Goal: Task Accomplishment & Management: Manage account settings

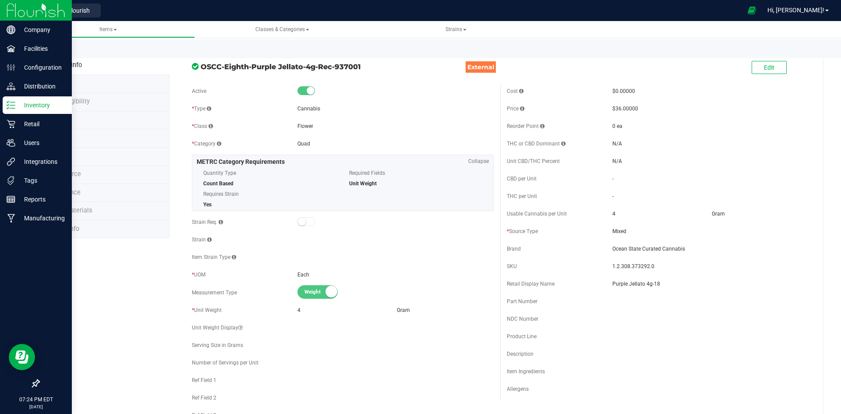
click at [14, 103] on icon at bounding box center [11, 105] width 9 height 9
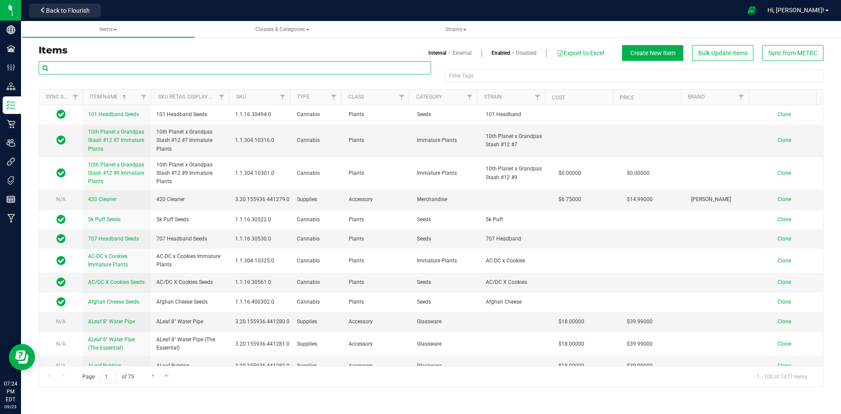
paste input "1.16.220.515190.0"
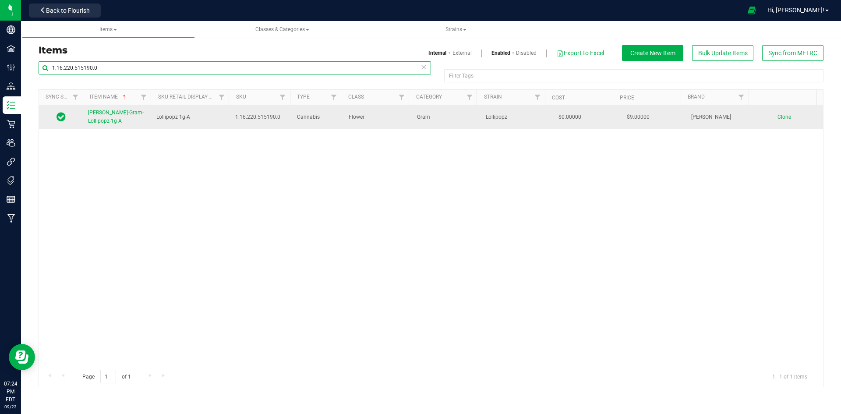
type input "1.16.220.515190.0"
click at [92, 109] on link "[PERSON_NAME]-Gram-Lollipopz-1g-A" at bounding box center [117, 117] width 58 height 17
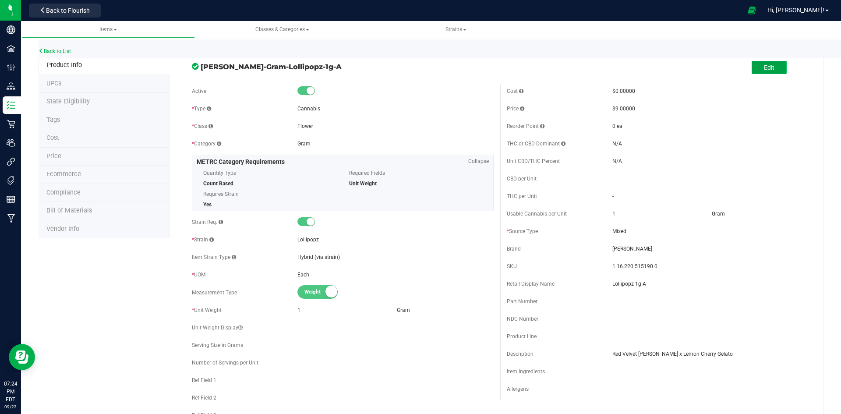
click at [764, 69] on span "Edit" at bounding box center [769, 67] width 11 height 7
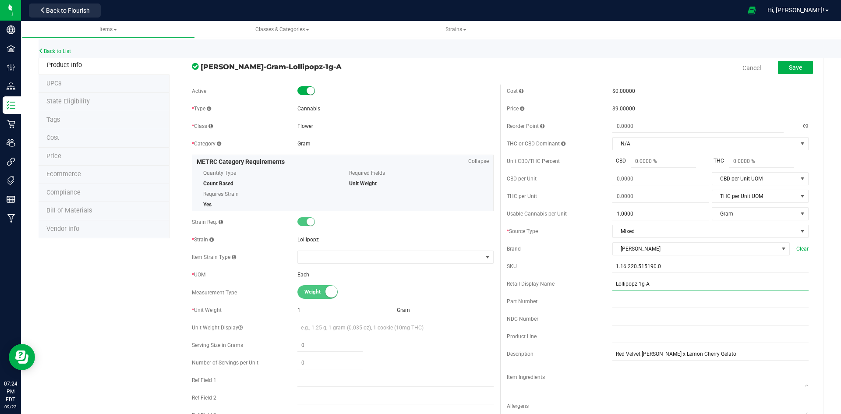
click at [685, 281] on input "Lollipopz 1g-A" at bounding box center [711, 283] width 196 height 13
type input "Lollipopz 1g--30"
click at [594, 286] on div "Retail Display Name" at bounding box center [560, 288] width 106 height 8
click at [782, 71] on button "Save" at bounding box center [795, 67] width 35 height 13
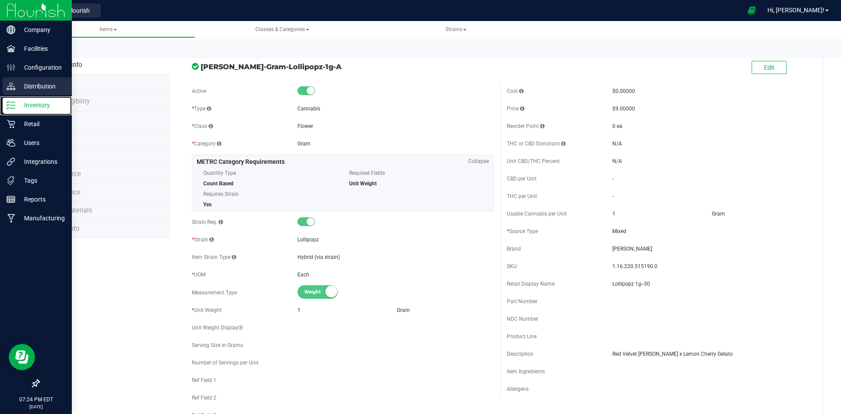
drag, startPoint x: 36, startPoint y: 105, endPoint x: 2, endPoint y: 93, distance: 36.3
click at [36, 105] on p "Inventory" at bounding box center [41, 105] width 53 height 11
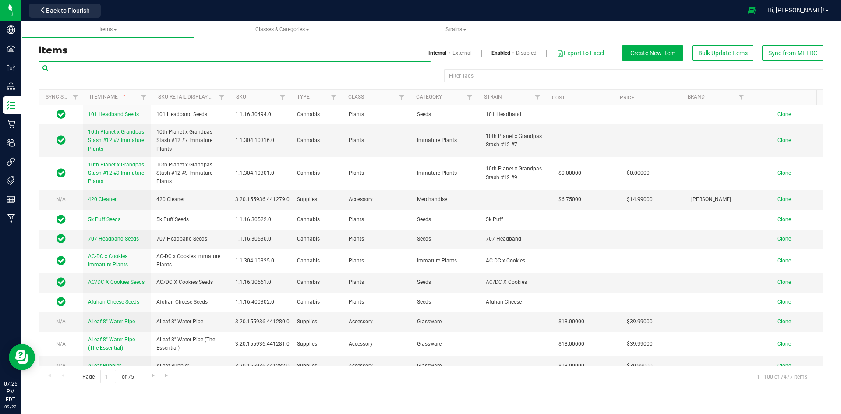
paste input "1.16.218.515191.0"
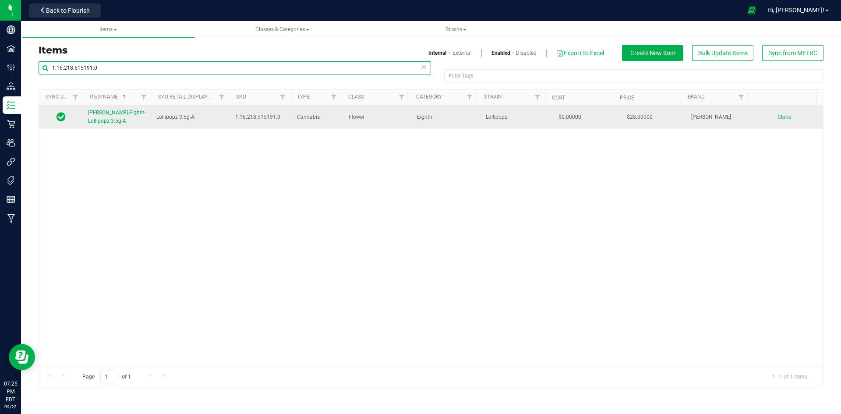
type input "1.16.218.515191.0"
click at [106, 118] on link "[PERSON_NAME]-Eighth-Lollipopz-3.5g-A" at bounding box center [117, 117] width 58 height 17
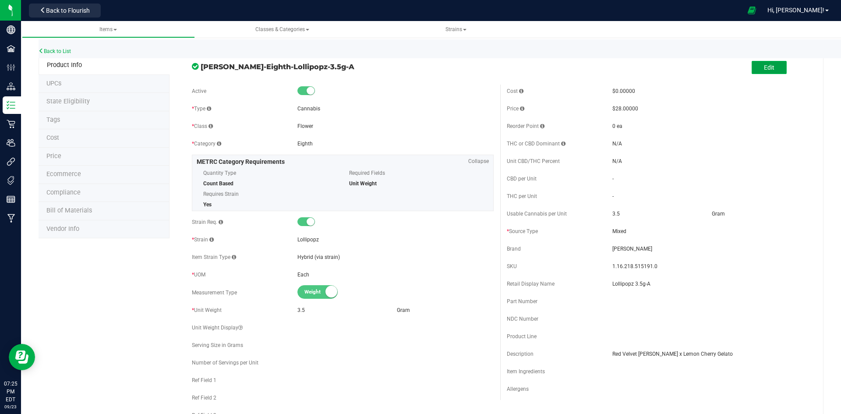
click at [776, 74] on button "Edit" at bounding box center [769, 67] width 35 height 13
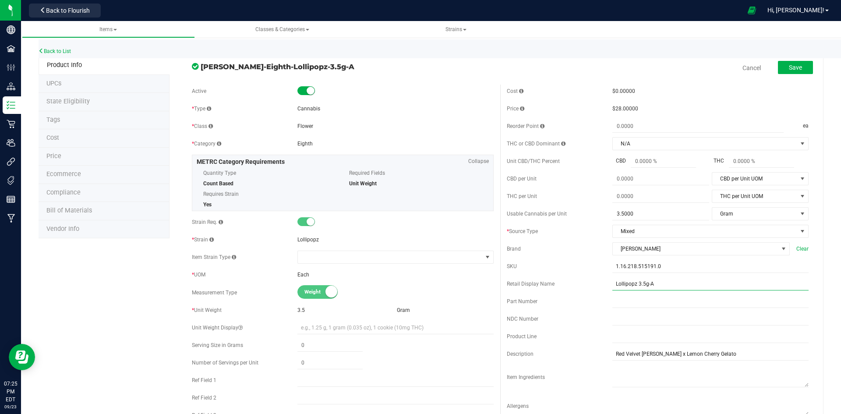
click at [708, 280] on input "Lollipopz 3.5g-A" at bounding box center [711, 283] width 196 height 13
type input "Lollipopz 3.5g-30"
click at [563, 245] on div "Brand" at bounding box center [560, 249] width 106 height 8
click at [785, 62] on button "Save" at bounding box center [795, 67] width 35 height 13
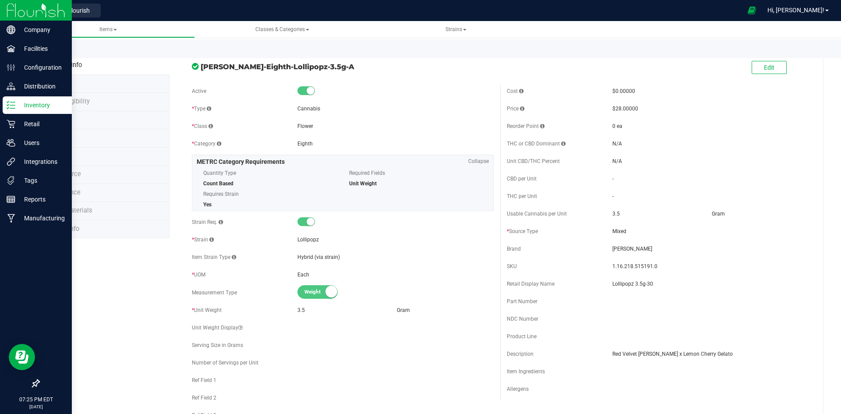
click at [5, 103] on div "Inventory" at bounding box center [37, 105] width 69 height 18
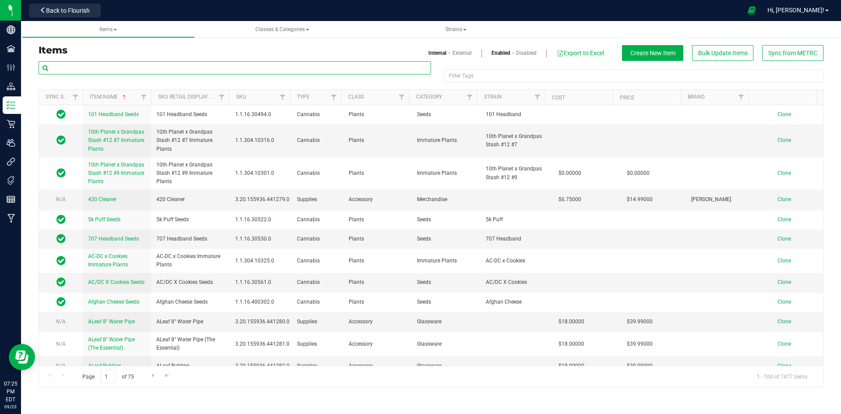
paste input "1.16.220.515190.0"
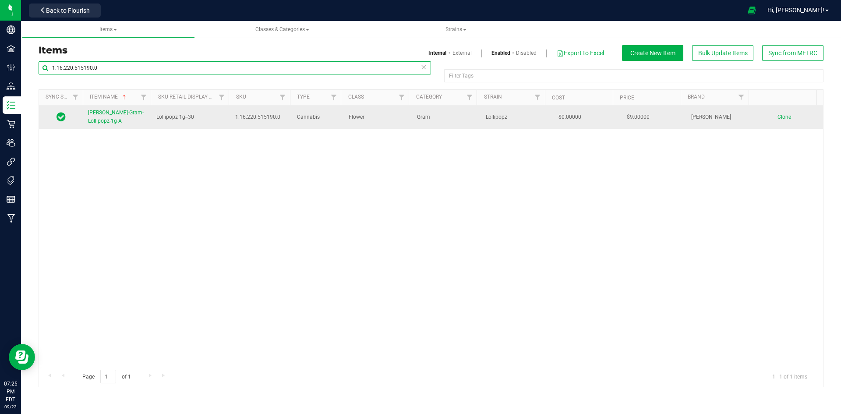
type input "1.16.220.515190.0"
click at [125, 112] on span "[PERSON_NAME]-Gram-Lollipopz-1g-A" at bounding box center [116, 117] width 56 height 14
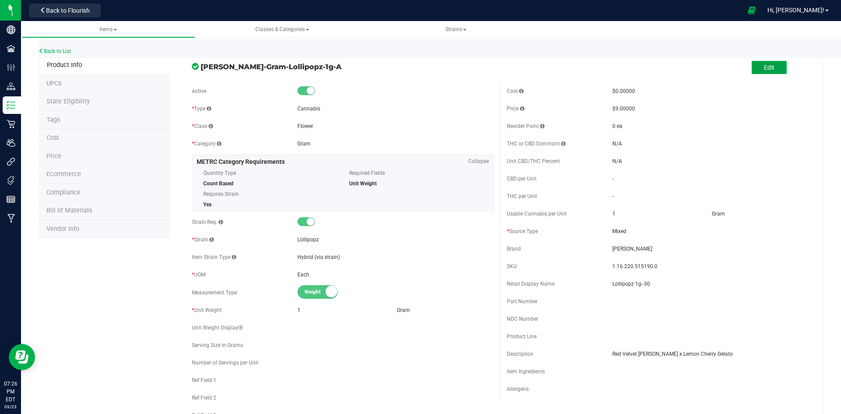
click at [759, 72] on button "Edit" at bounding box center [769, 67] width 35 height 13
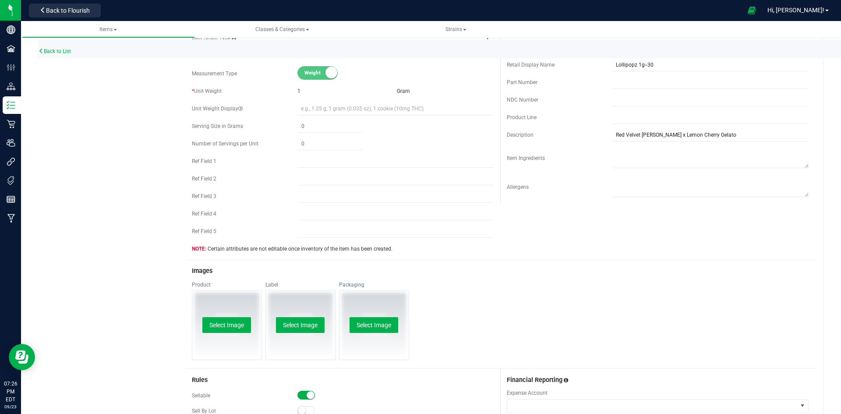
scroll to position [394, 0]
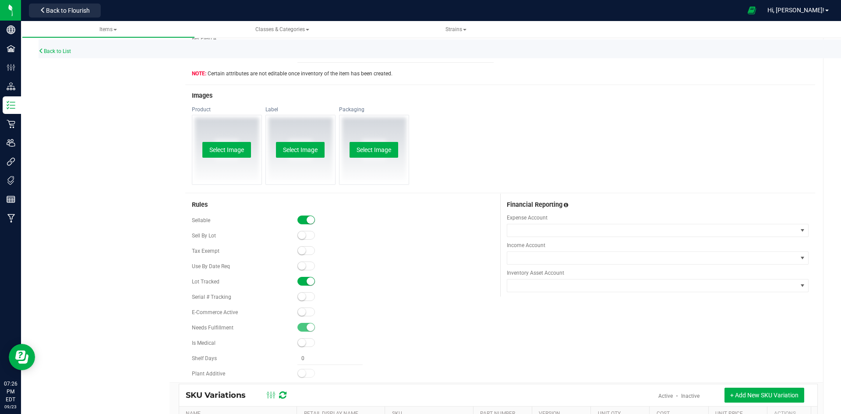
click at [305, 311] on span at bounding box center [306, 312] width 18 height 9
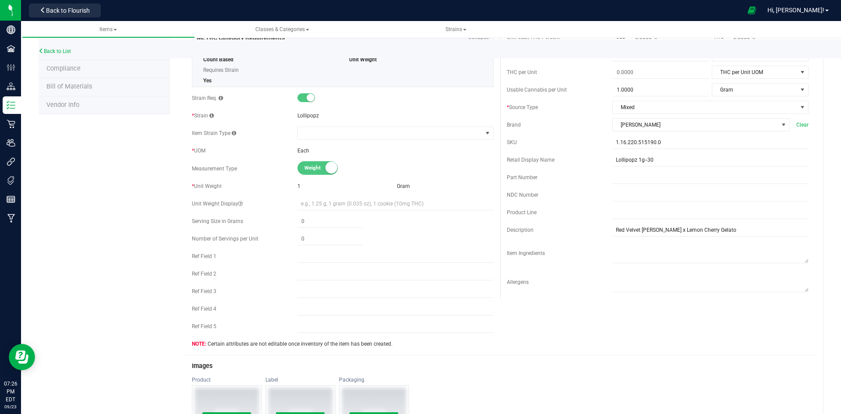
scroll to position [0, 0]
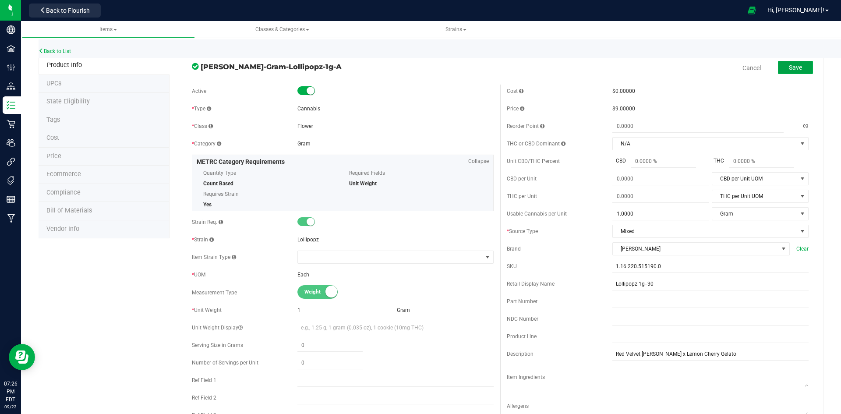
click at [782, 66] on button "Save" at bounding box center [795, 67] width 35 height 13
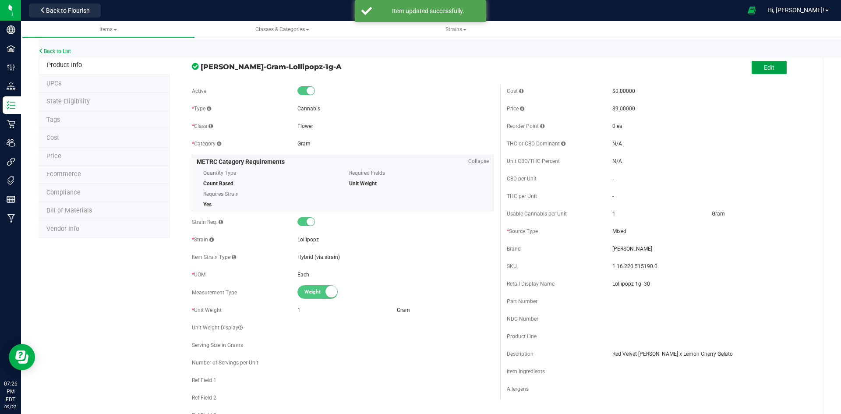
click at [773, 67] on button "Edit" at bounding box center [769, 67] width 35 height 13
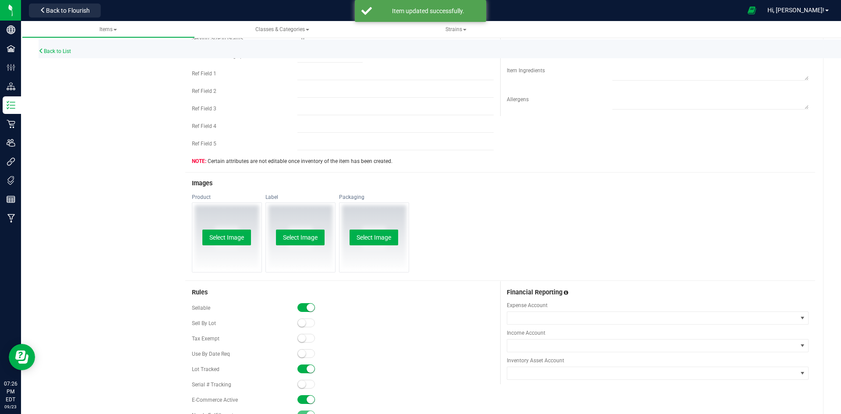
scroll to position [394, 0]
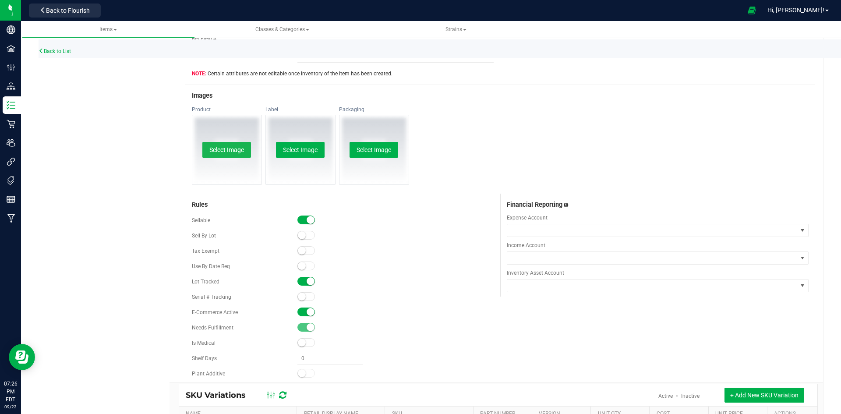
click at [236, 149] on button "Select Image" at bounding box center [226, 150] width 49 height 16
click at [242, 149] on button "Select Image" at bounding box center [226, 150] width 49 height 16
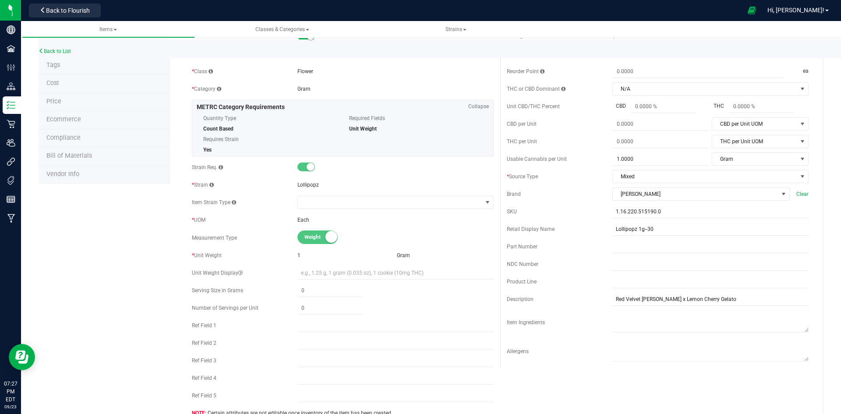
scroll to position [0, 0]
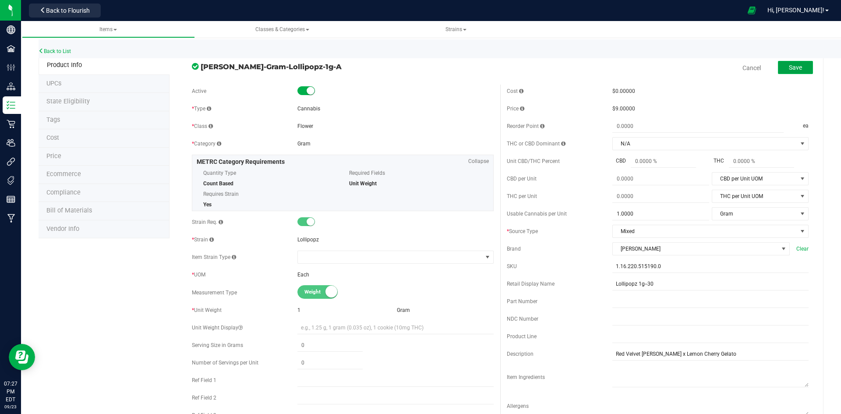
click at [786, 73] on button "Save" at bounding box center [795, 67] width 35 height 13
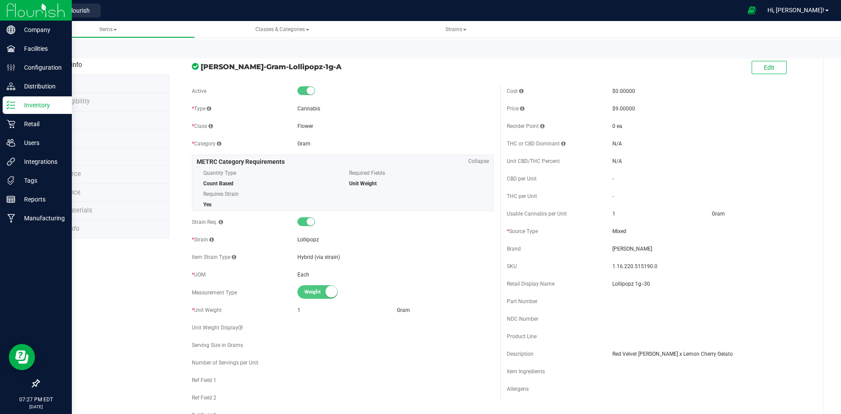
drag, startPoint x: 32, startPoint y: 111, endPoint x: 37, endPoint y: 105, distance: 8.1
click at [32, 111] on div "Inventory" at bounding box center [37, 105] width 69 height 18
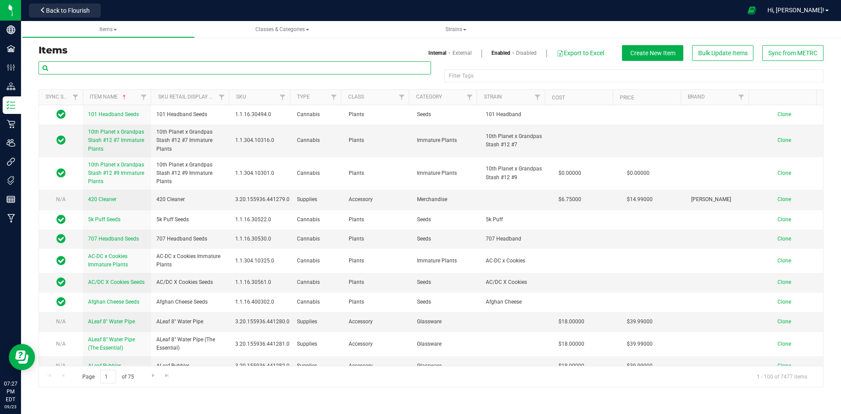
paste input "1.16.218.515191.0"
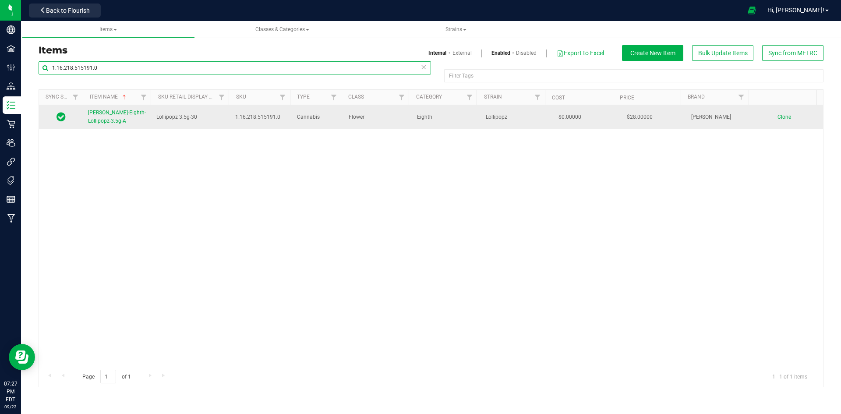
type input "1.16.218.515191.0"
click at [125, 114] on span "[PERSON_NAME]-Eighth-Lollipopz-3.5g-A" at bounding box center [117, 117] width 58 height 14
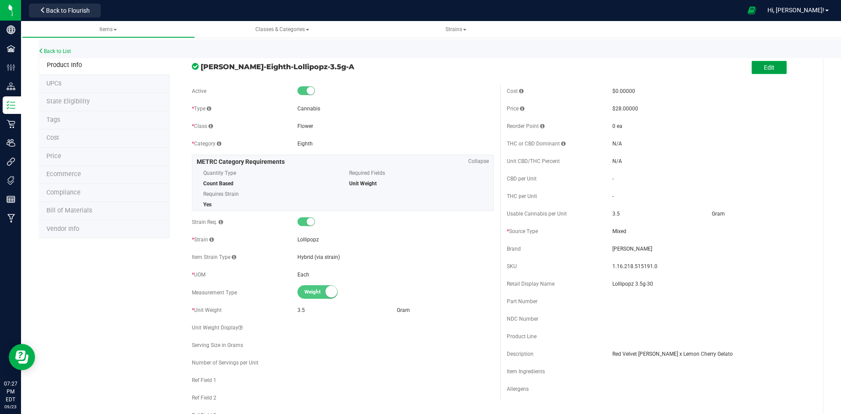
click at [761, 73] on button "Edit" at bounding box center [769, 67] width 35 height 13
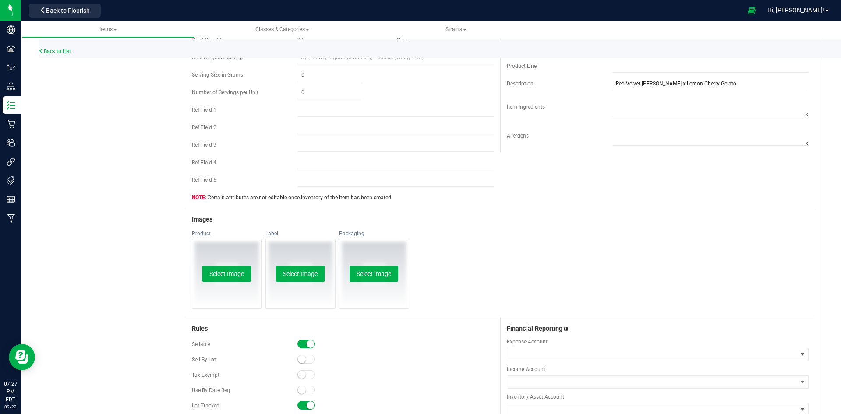
scroll to position [394, 0]
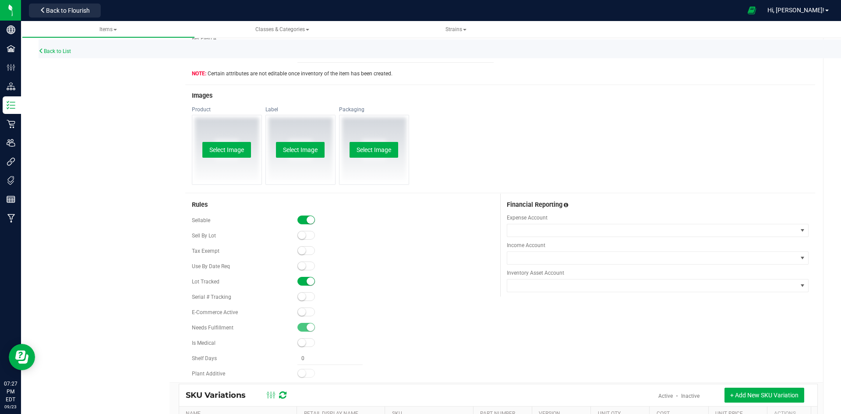
click at [306, 314] on span at bounding box center [306, 312] width 18 height 9
click at [222, 154] on button "Select Image" at bounding box center [226, 150] width 49 height 16
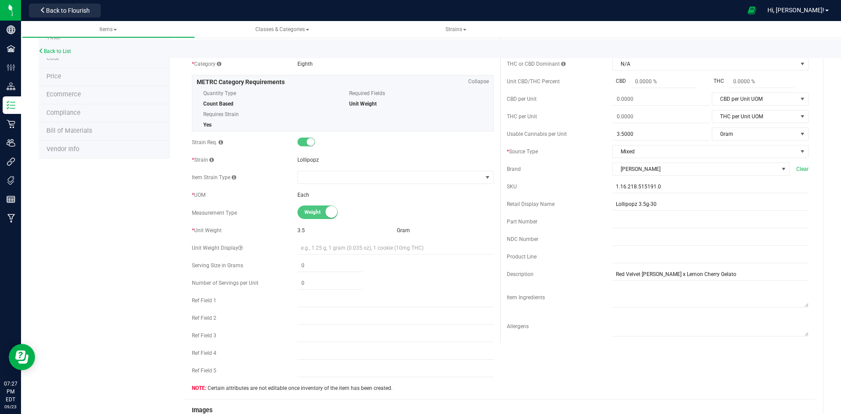
scroll to position [0, 0]
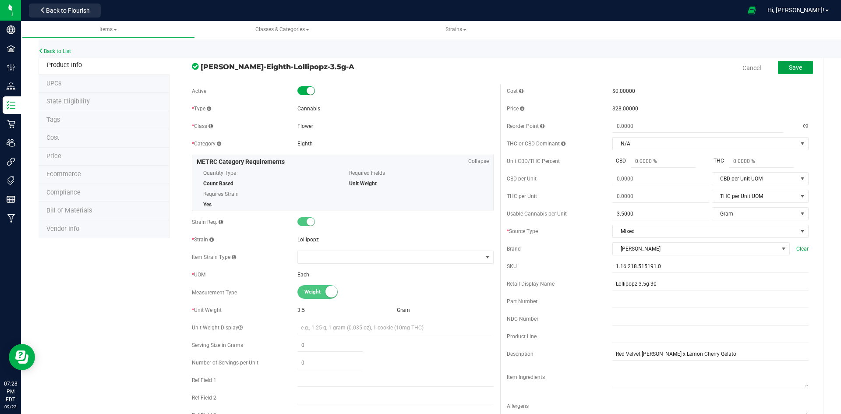
click at [795, 71] on button "Save" at bounding box center [795, 67] width 35 height 13
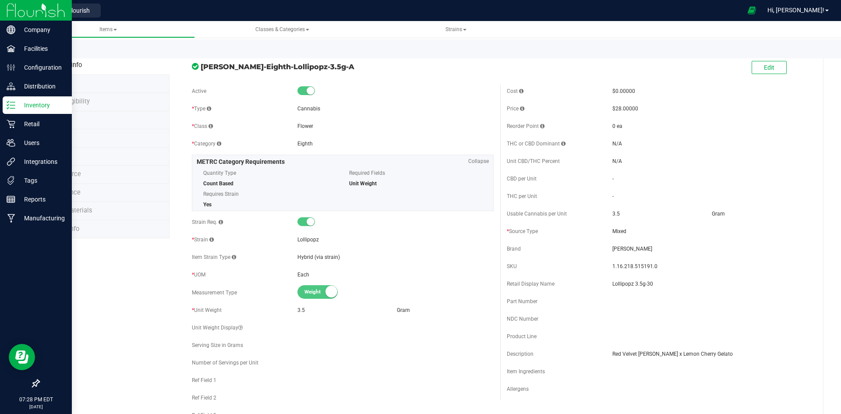
click at [16, 105] on p "Inventory" at bounding box center [41, 105] width 53 height 11
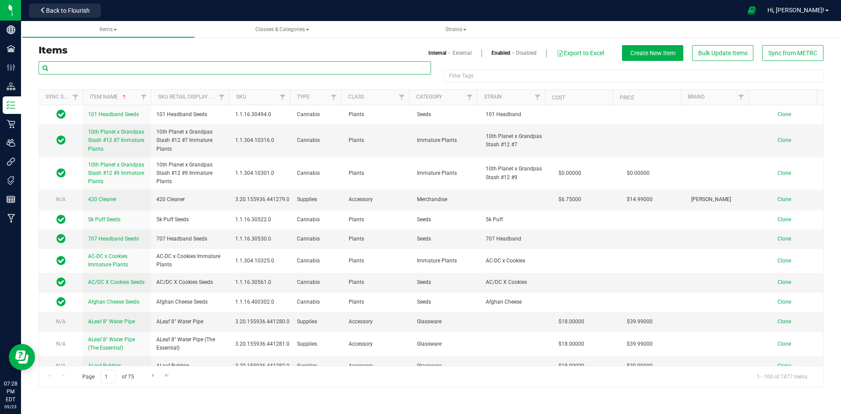
paste input "1.16.236.515193.0"
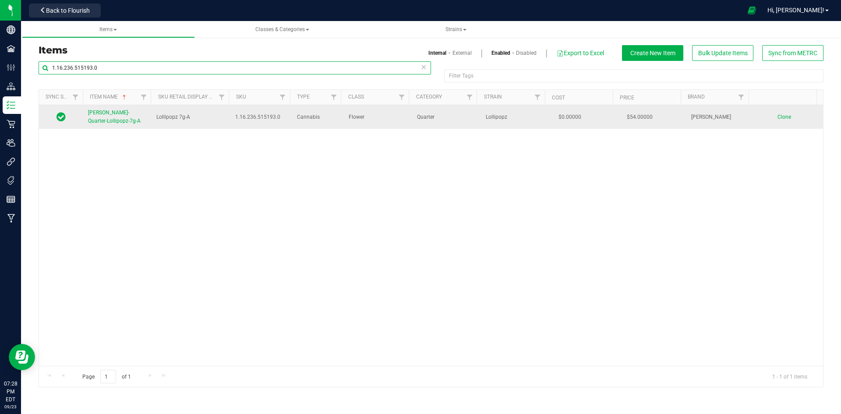
type input "1.16.236.515193.0"
click at [118, 110] on span "[PERSON_NAME]-Quarter-Lollipopz-7g-A" at bounding box center [114, 117] width 53 height 14
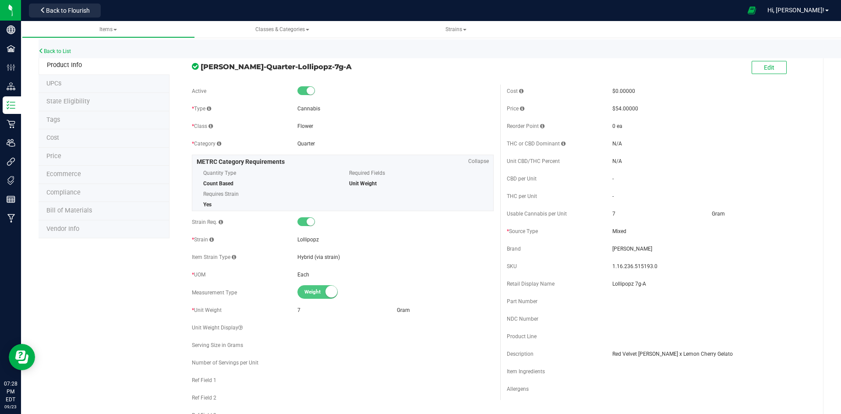
click at [762, 60] on div "Edit" at bounding box center [769, 68] width 35 height 18
click at [755, 66] on button "Edit" at bounding box center [769, 67] width 35 height 13
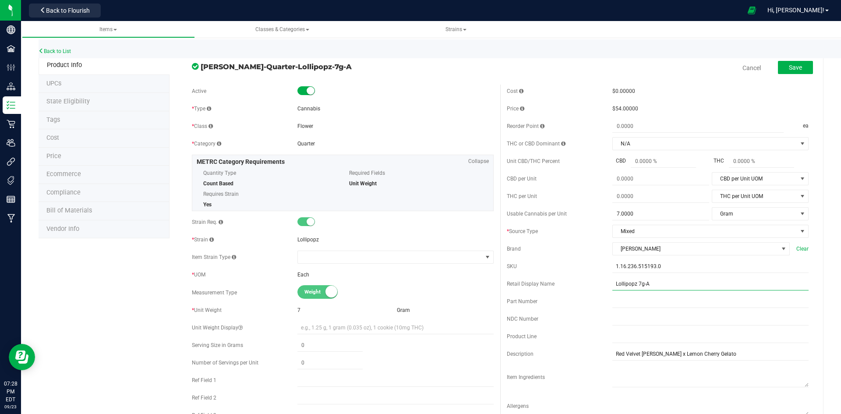
click at [674, 283] on input "Lollipopz 7g-A" at bounding box center [711, 283] width 196 height 13
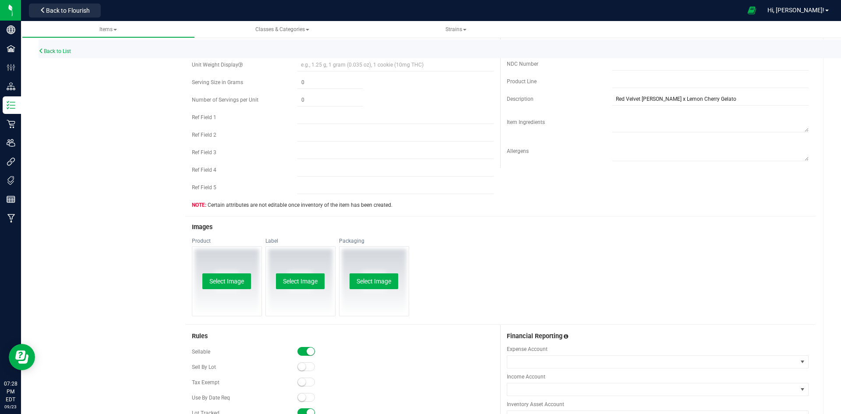
scroll to position [438, 0]
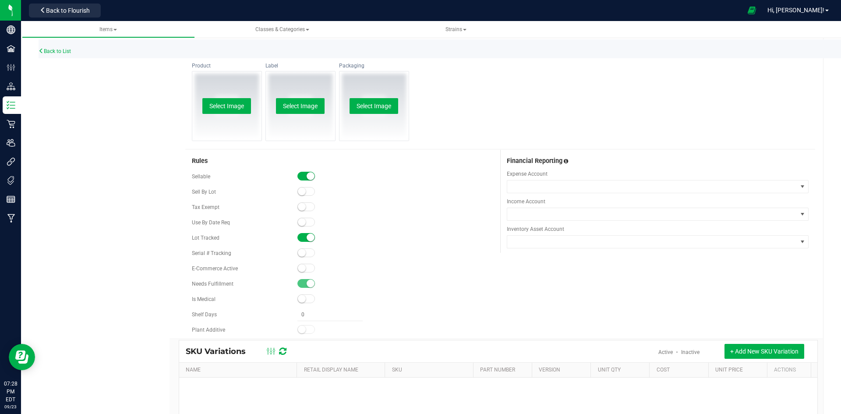
type input "Lollipopz 7g-30"
click at [303, 265] on span at bounding box center [306, 268] width 18 height 9
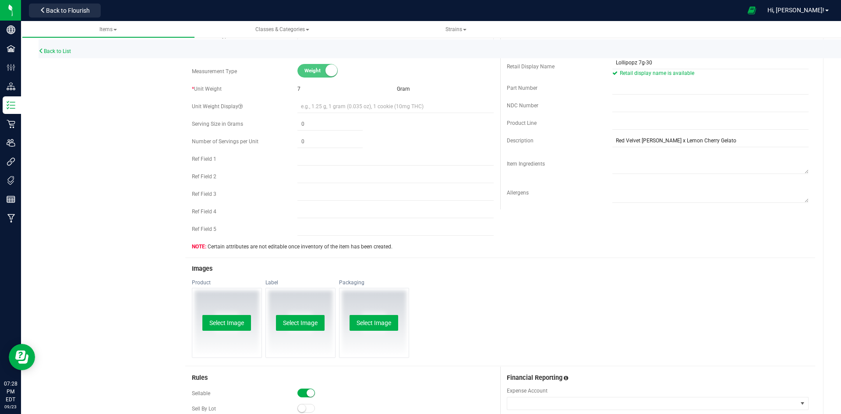
scroll to position [219, 0]
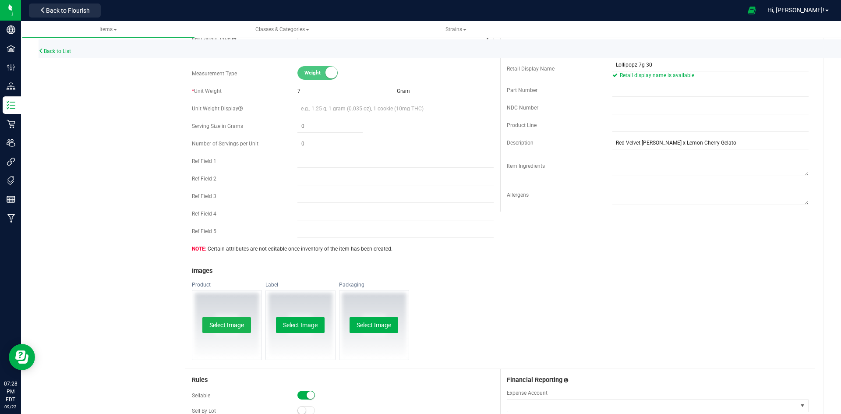
click at [221, 321] on button "Select Image" at bounding box center [226, 325] width 49 height 16
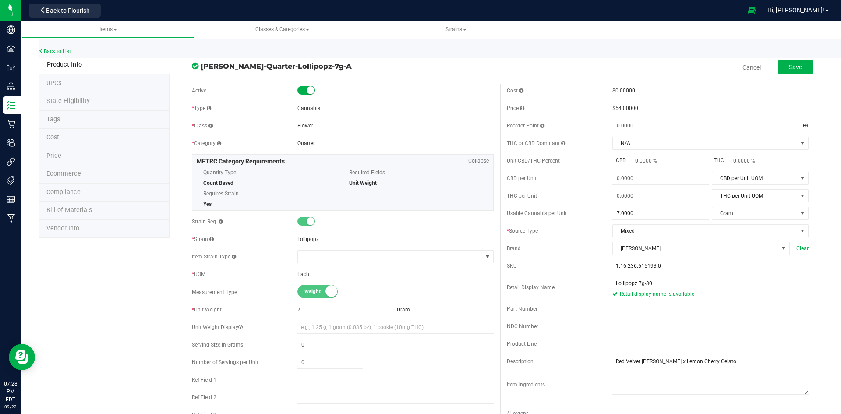
scroll to position [0, 0]
click at [792, 67] on span "Save" at bounding box center [795, 67] width 13 height 7
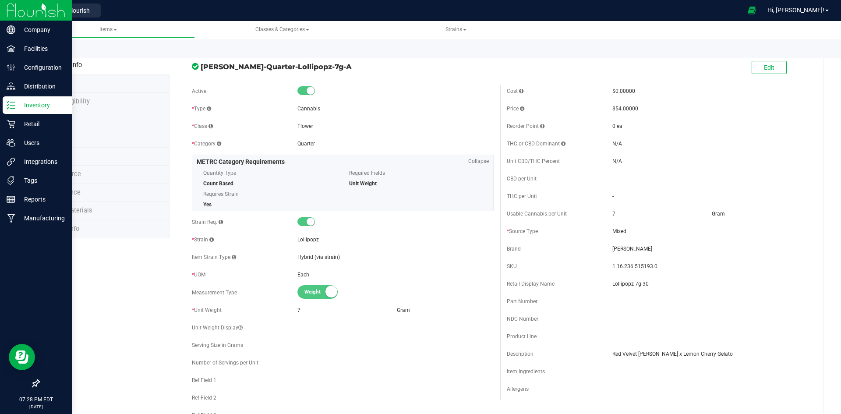
click at [5, 105] on div "Inventory" at bounding box center [37, 105] width 69 height 18
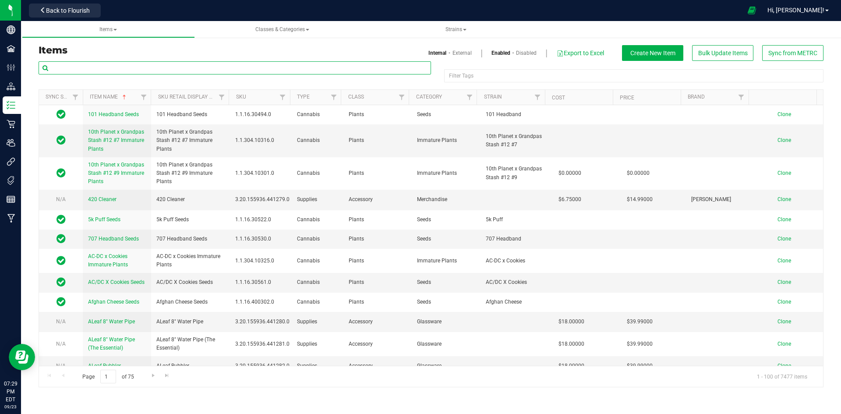
paste input "1.16.141672.515194.0"
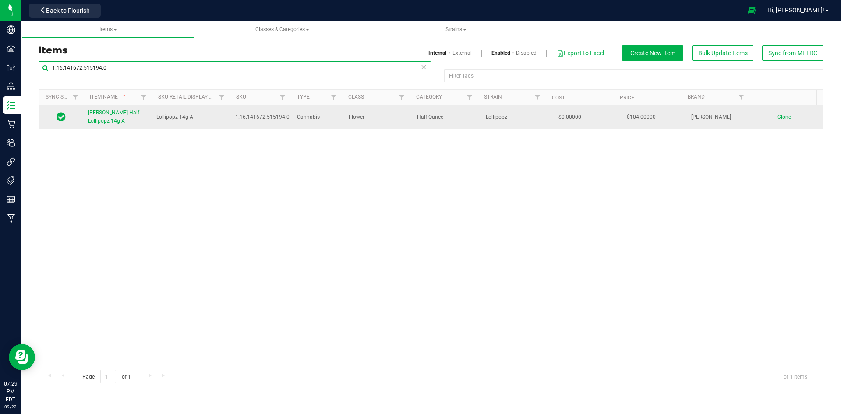
type input "1.16.141672.515194.0"
click at [105, 115] on span "[PERSON_NAME]-Half-Lollipopz-14g-A" at bounding box center [114, 117] width 53 height 14
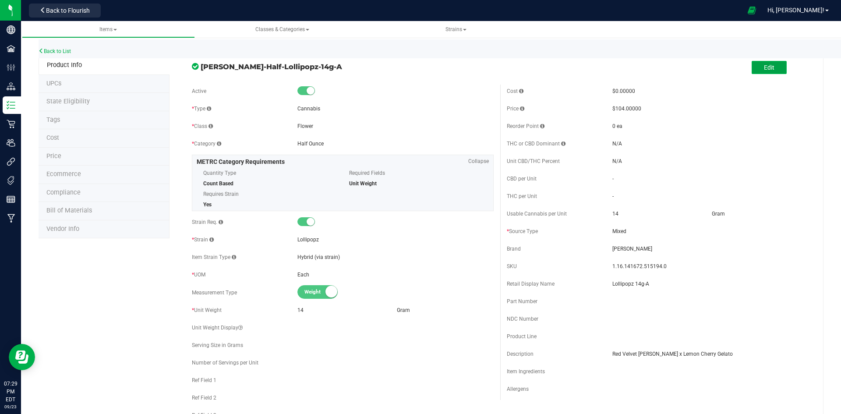
click at [764, 70] on span "Edit" at bounding box center [769, 67] width 11 height 7
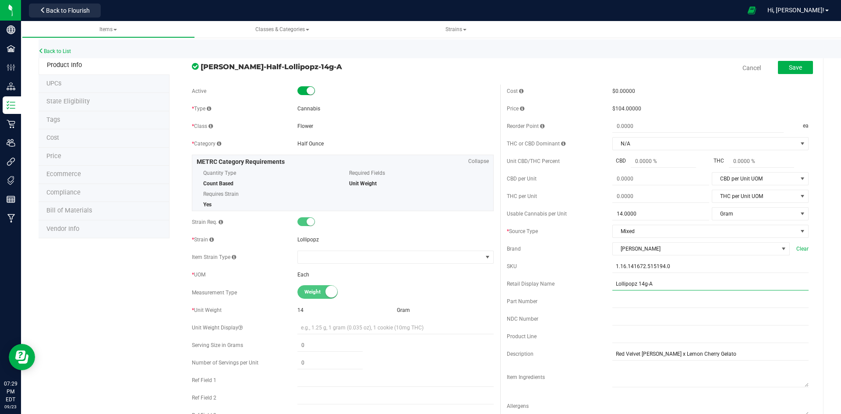
click at [670, 281] on input "Lollipopz 14g-A" at bounding box center [711, 283] width 196 height 13
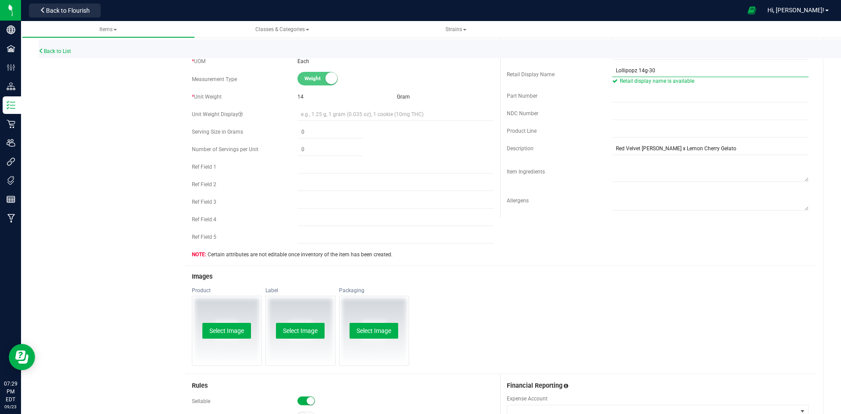
scroll to position [219, 0]
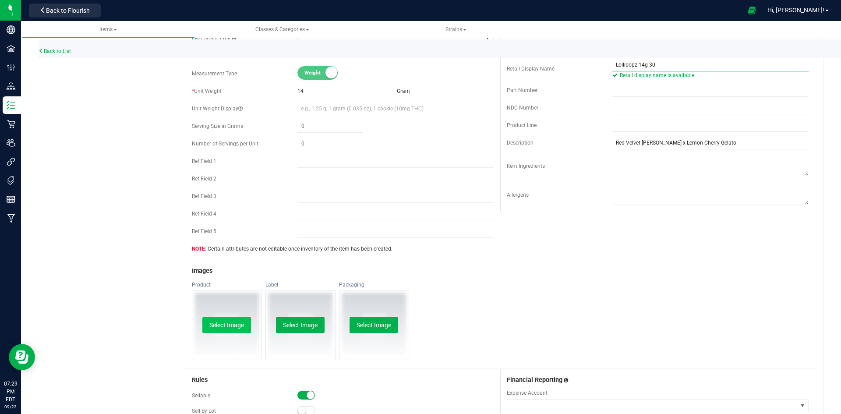
type input "Lollipopz 14g-30"
click at [231, 330] on button "Select Image" at bounding box center [226, 325] width 49 height 16
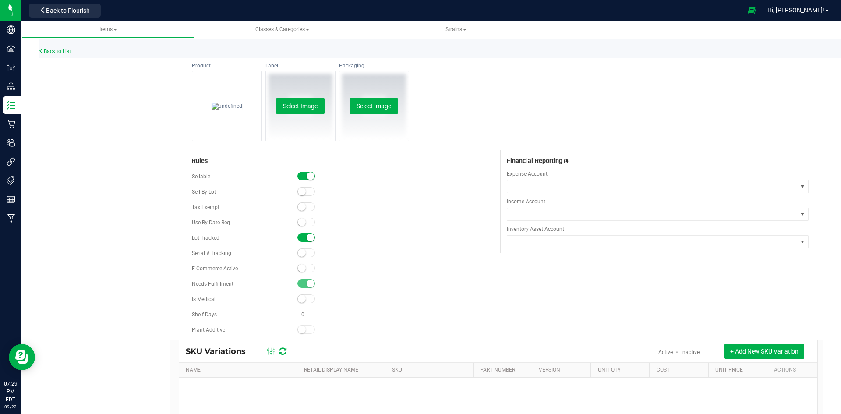
click at [303, 267] on small at bounding box center [302, 268] width 8 height 8
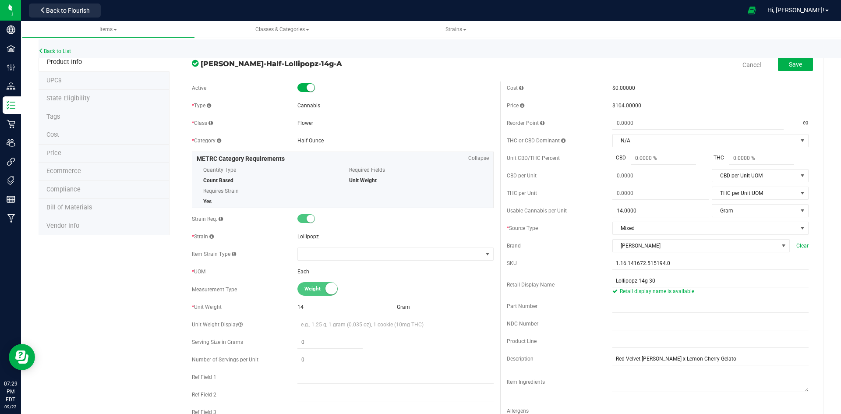
scroll to position [0, 0]
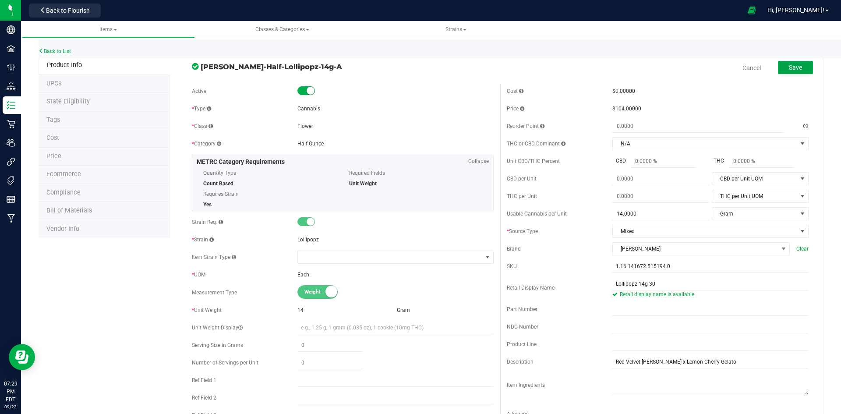
click at [789, 66] on span "Save" at bounding box center [795, 67] width 13 height 7
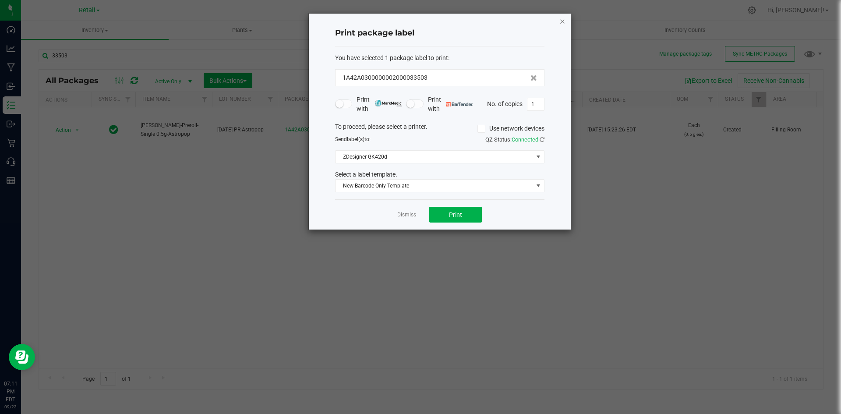
click at [562, 22] on icon "button" at bounding box center [563, 21] width 6 height 11
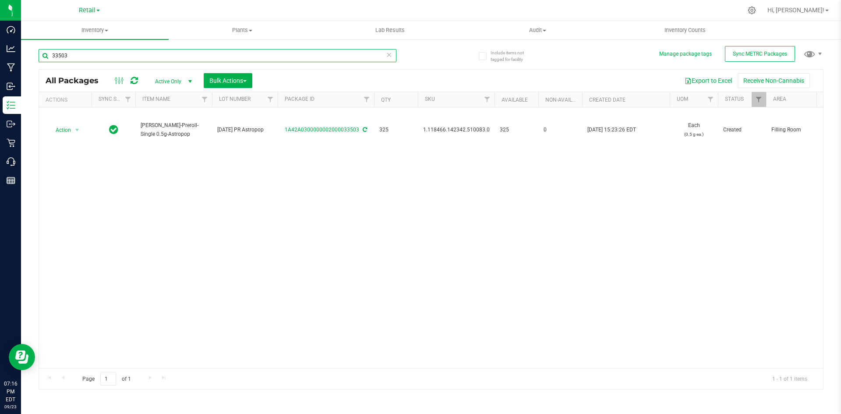
click at [221, 53] on input "33503" at bounding box center [218, 55] width 358 height 13
paste input "1.16.220.515190.0"
click at [188, 60] on input "1.16.220.515190.0" at bounding box center [218, 55] width 358 height 13
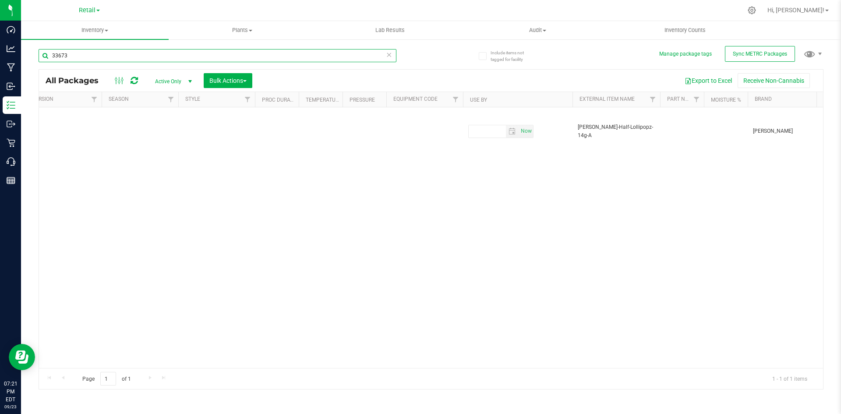
scroll to position [0, 3573]
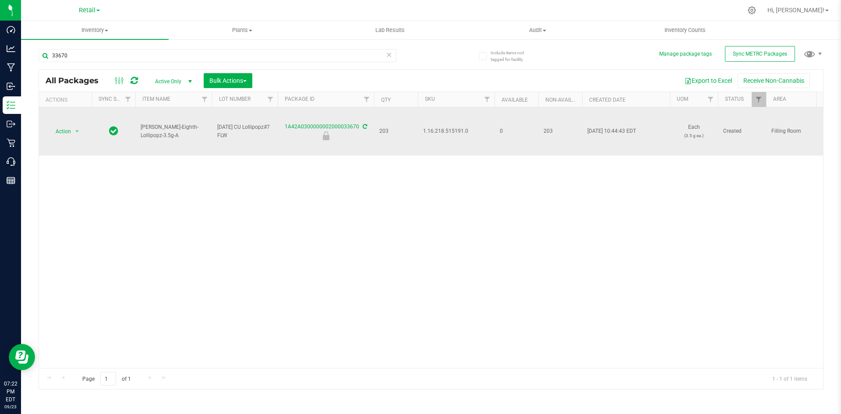
click at [442, 130] on span "1.16.218.515191.0" at bounding box center [456, 131] width 66 height 8
copy span "1.16.218.515191.0"
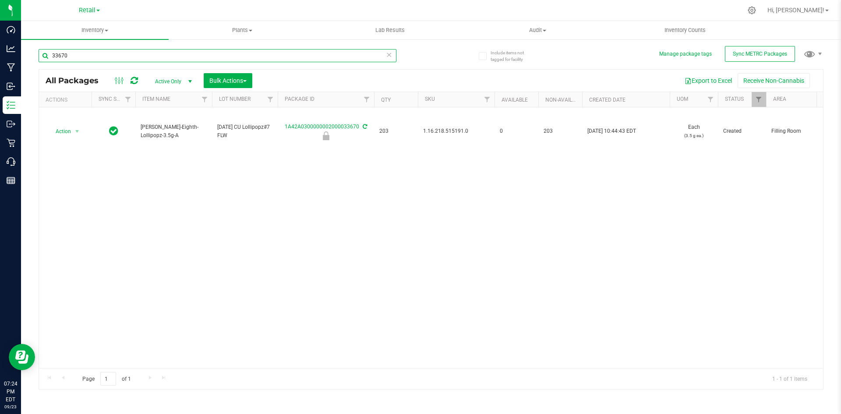
click at [188, 56] on input "33670" at bounding box center [218, 55] width 358 height 13
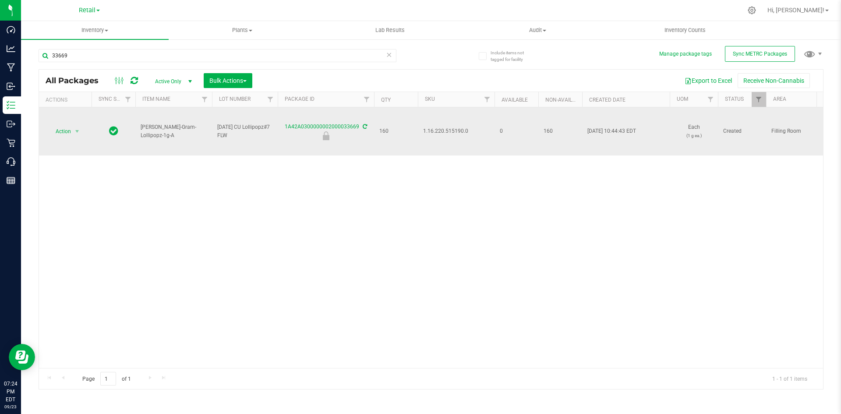
click at [454, 128] on span "1.16.220.515190.0" at bounding box center [456, 131] width 66 height 8
copy span "1.16.220.515190.0"
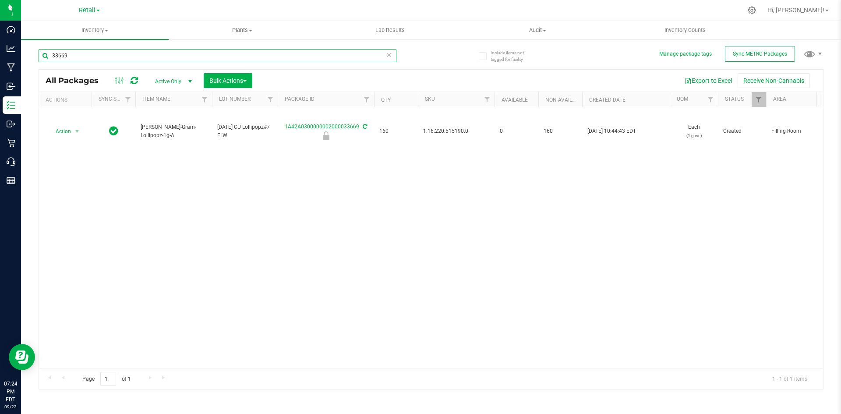
click at [184, 60] on input "33669" at bounding box center [218, 55] width 358 height 13
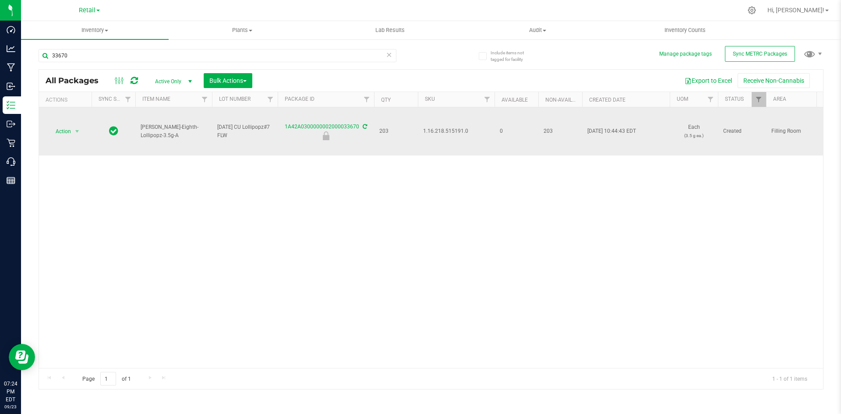
click at [439, 131] on span "1.16.218.515191.0" at bounding box center [456, 131] width 66 height 8
copy span "1.16.218.515191.0"
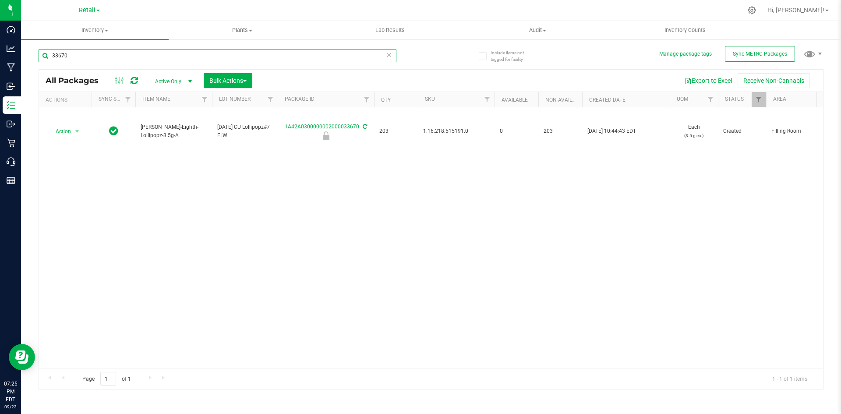
click at [251, 49] on input "33670" at bounding box center [218, 55] width 358 height 13
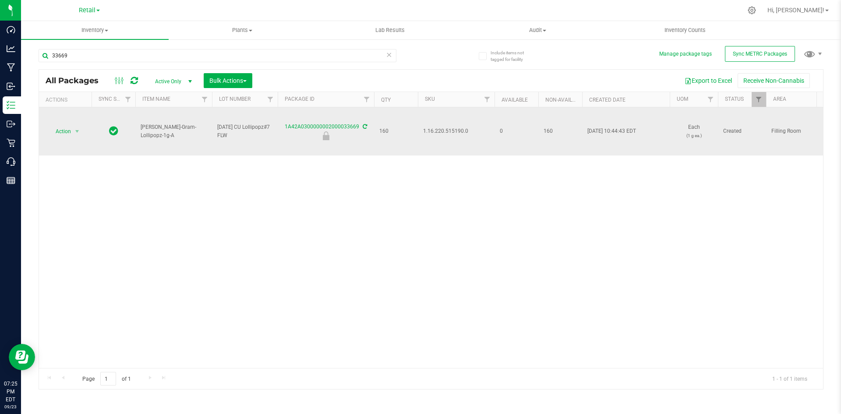
click at [447, 133] on span "1.16.220.515190.0" at bounding box center [456, 131] width 66 height 8
copy span "1.16.220.515190.0"
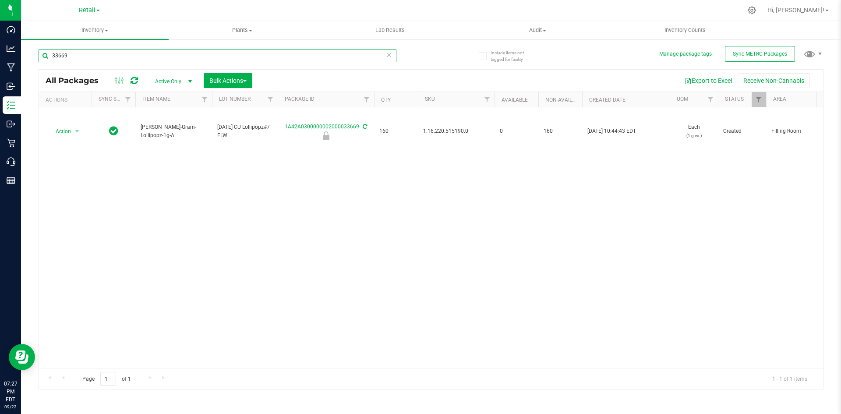
click at [251, 52] on input "33669" at bounding box center [218, 55] width 358 height 13
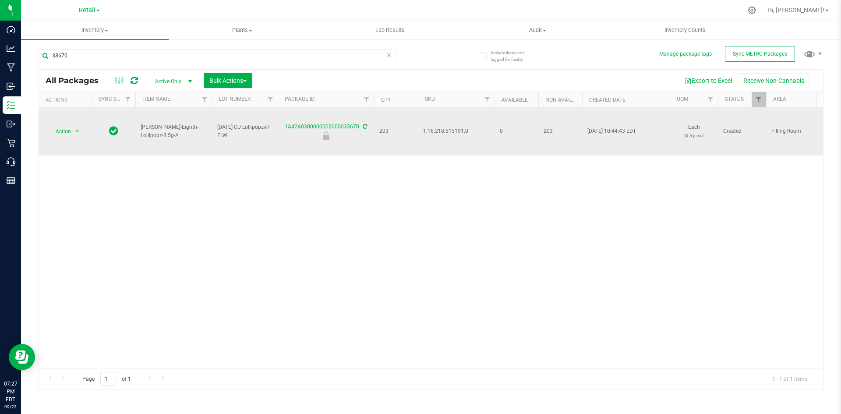
click at [439, 129] on span "1.16.218.515191.0" at bounding box center [456, 131] width 66 height 8
copy span "1.16.218.515191.0"
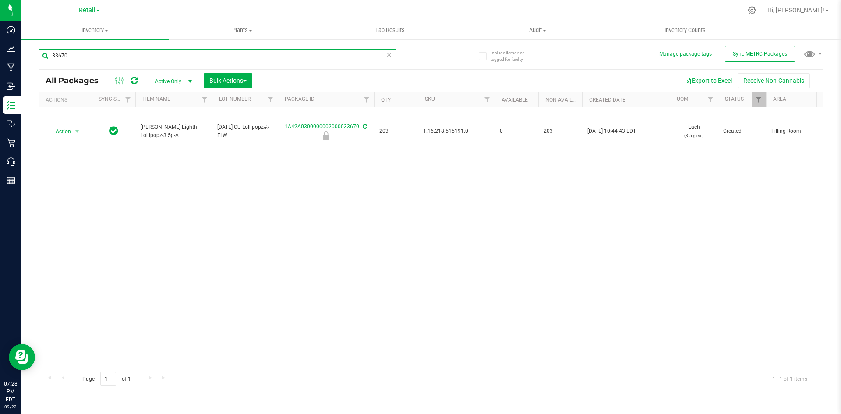
click at [76, 55] on input "33670" at bounding box center [218, 55] width 358 height 13
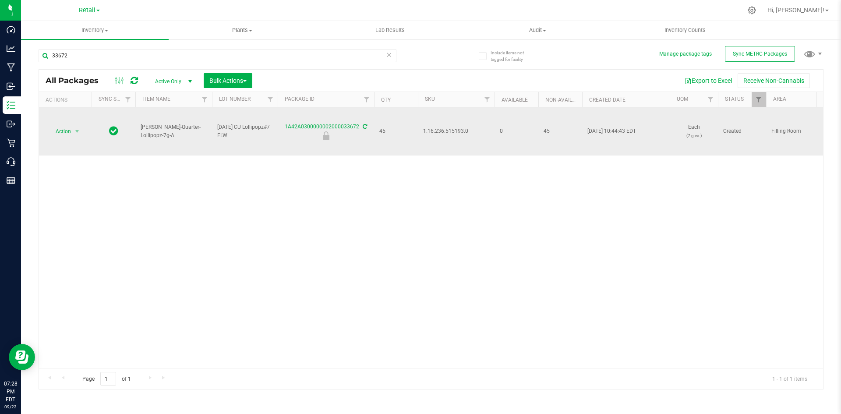
click at [432, 131] on span "1.16.236.515193.0" at bounding box center [456, 131] width 66 height 8
copy span "1.16.236.515193.0"
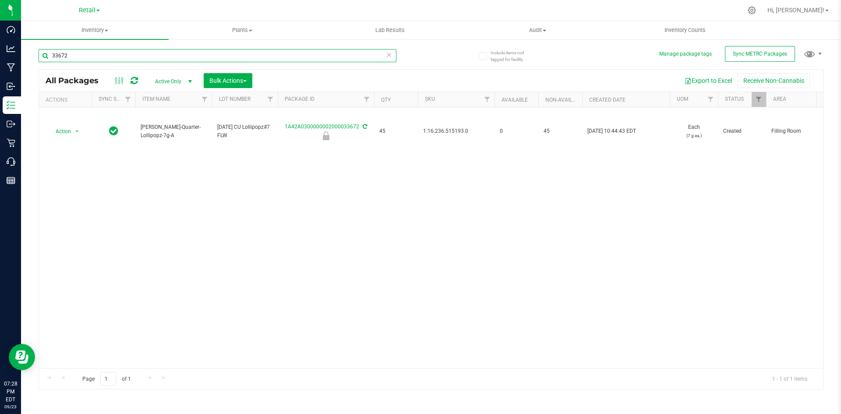
click at [346, 53] on input "33672" at bounding box center [218, 55] width 358 height 13
type input "33673"
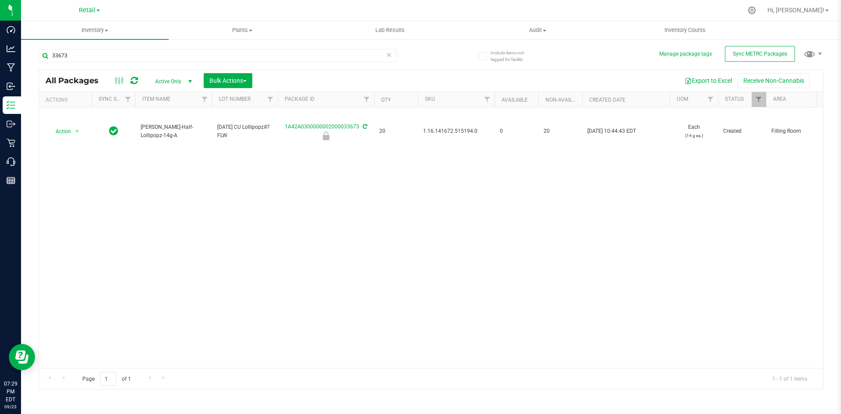
click at [447, 131] on span "1.16.141672.515194.0" at bounding box center [456, 131] width 66 height 8
copy span "1.16.141672.515194.0"
click at [609, 240] on div "Action Action Edit attributes Global inventory Locate package Package audit log…" at bounding box center [431, 237] width 784 height 261
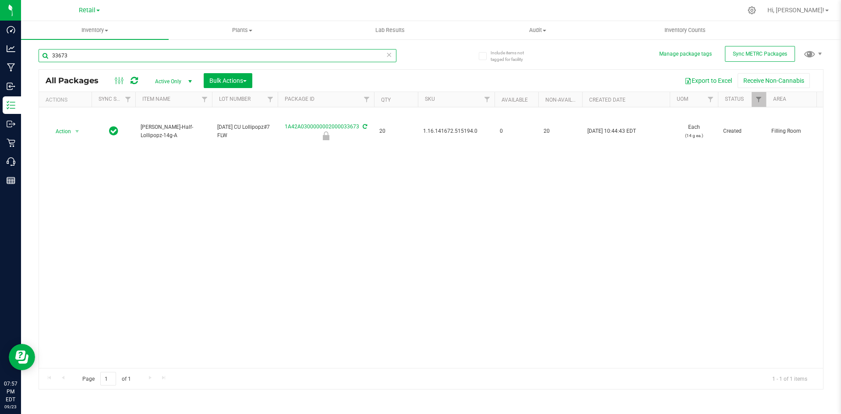
click at [125, 61] on input "33673" at bounding box center [218, 55] width 358 height 13
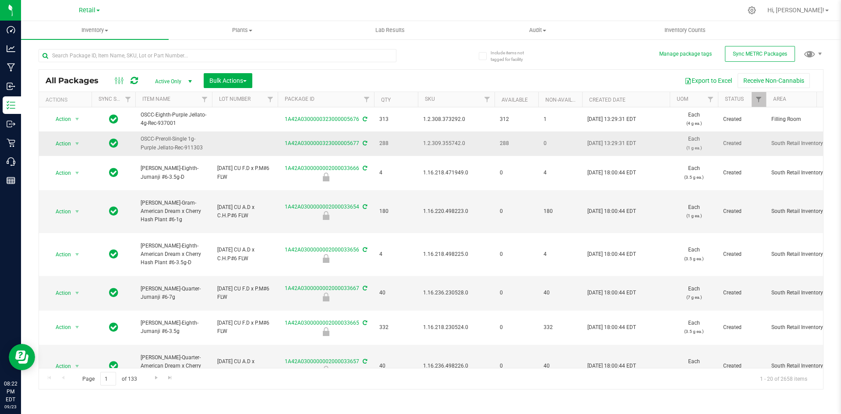
click at [458, 145] on span "1.2.309.355742.0" at bounding box center [456, 143] width 66 height 8
copy span "1.2.309.355742.0"
click at [74, 140] on span "select" at bounding box center [77, 143] width 7 height 7
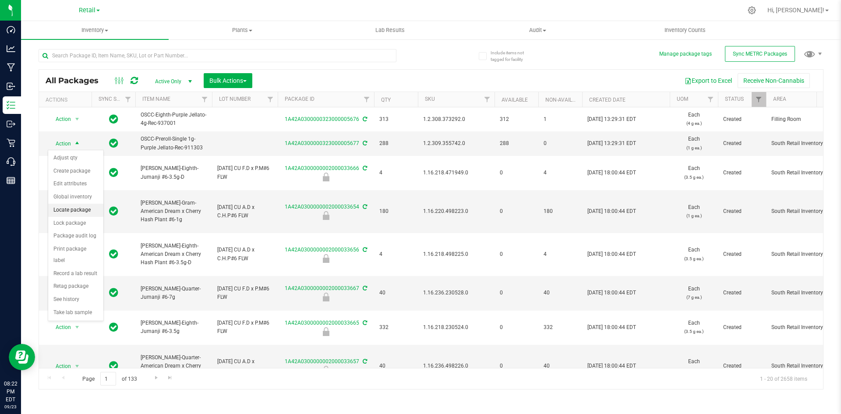
click at [81, 209] on li "Locate package" at bounding box center [75, 210] width 55 height 13
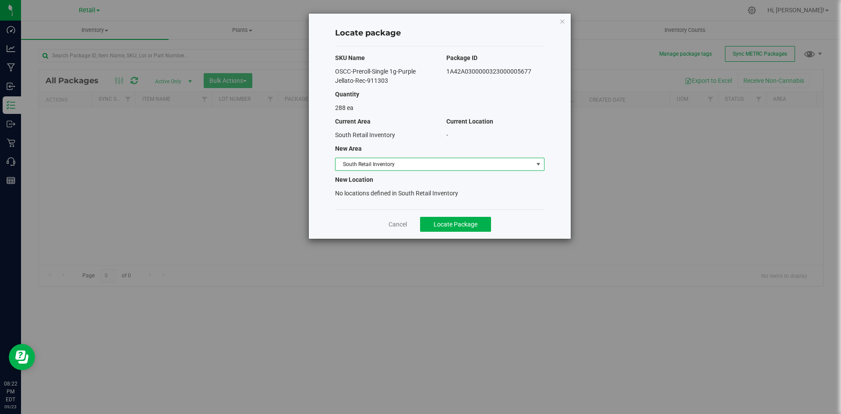
click at [373, 161] on span "South Retail Inventory" at bounding box center [435, 164] width 198 height 12
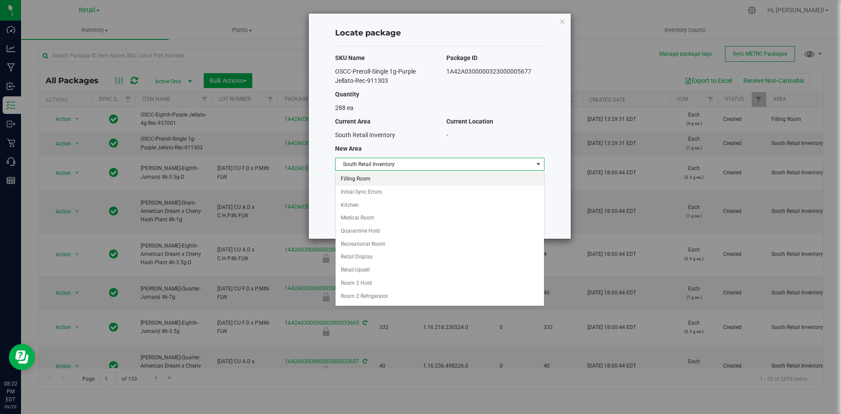
click at [400, 180] on li "Filling Room" at bounding box center [440, 179] width 209 height 13
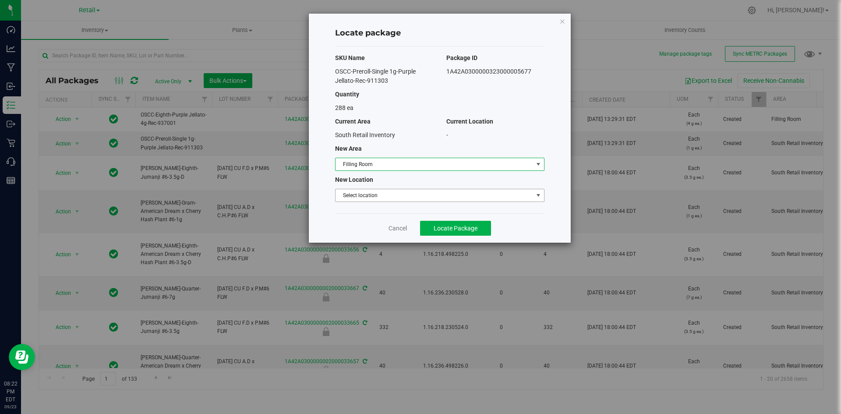
click at [399, 196] on span "Select location" at bounding box center [435, 195] width 198 height 12
click at [402, 216] on li "Filling room" at bounding box center [440, 210] width 209 height 13
click at [487, 224] on button "Locate Package" at bounding box center [455, 228] width 71 height 15
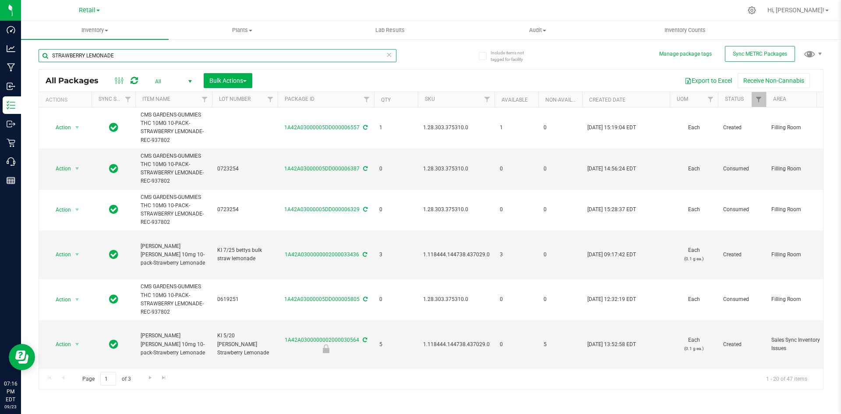
click at [124, 54] on input "STRAWBERRY LEMONADE" at bounding box center [218, 55] width 358 height 13
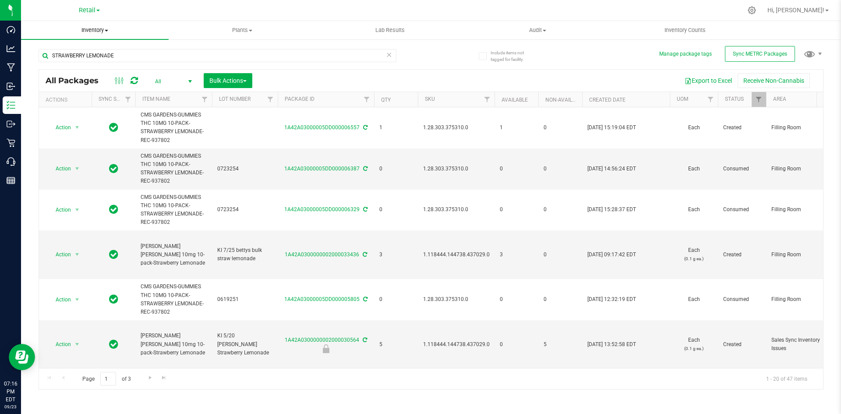
click at [155, 38] on uib-tab-heading "Inventory All packages All inventory Waste log Create inventory" at bounding box center [95, 30] width 148 height 18
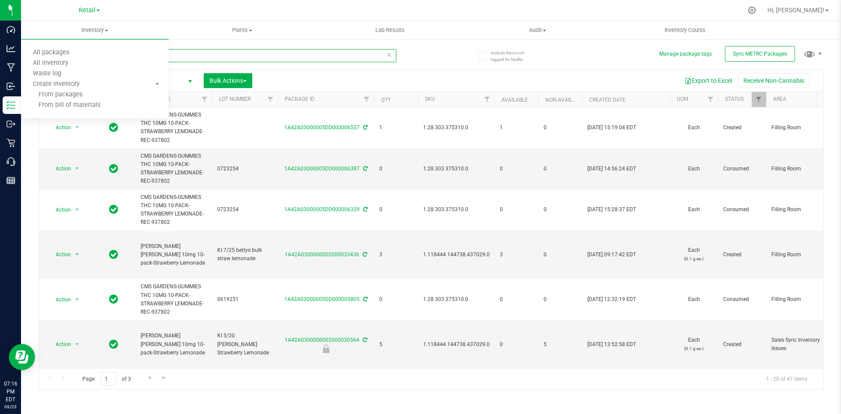
click at [176, 56] on input "STRAWBERRY LEMONADE" at bounding box center [218, 55] width 358 height 13
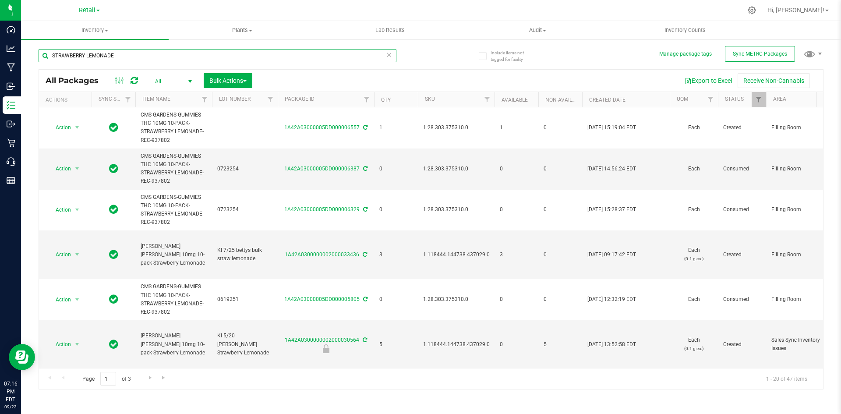
click at [176, 56] on input "STRAWBERRY LEMONADE" at bounding box center [218, 55] width 358 height 13
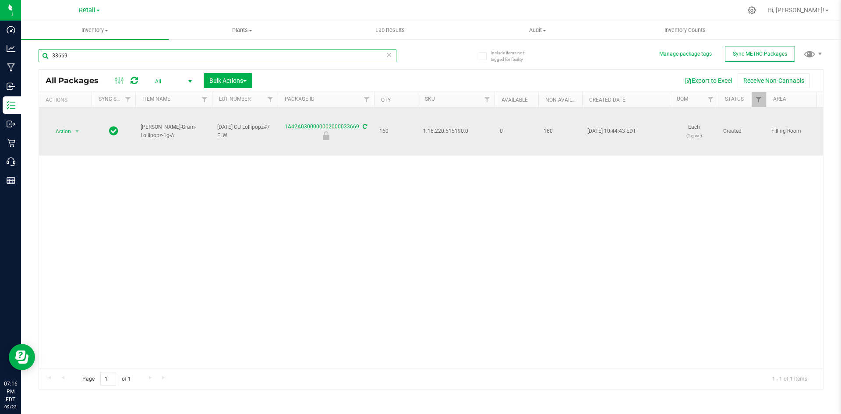
type input "33669"
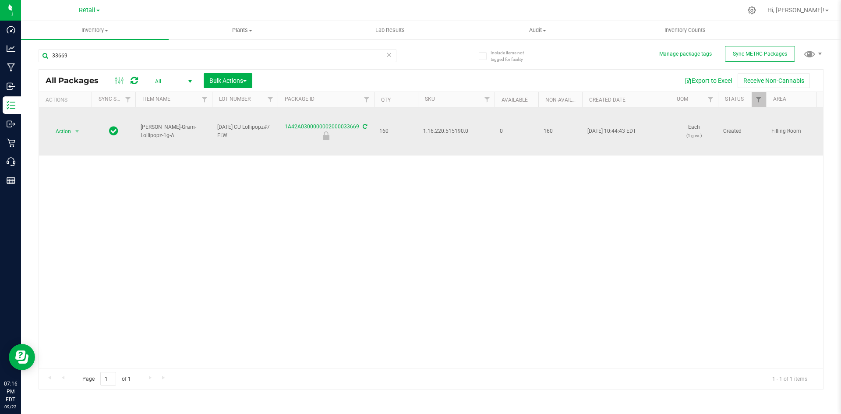
click at [440, 131] on span "1.16.220.515190.0" at bounding box center [456, 131] width 66 height 8
copy span "1.16.220.515190.0"
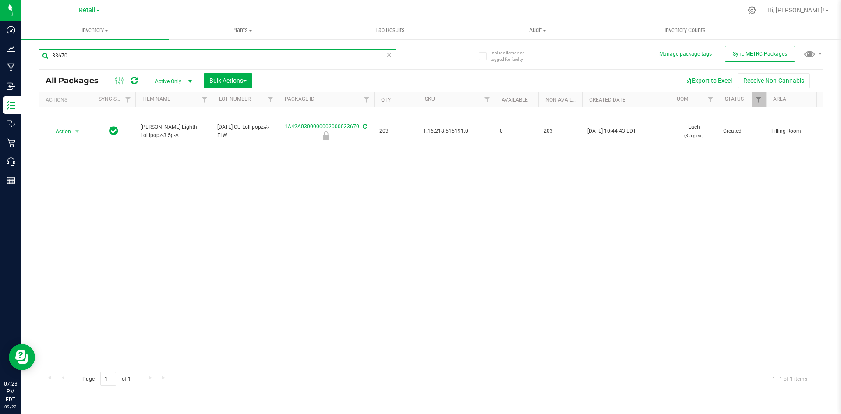
click at [131, 54] on input "33670" at bounding box center [218, 55] width 358 height 13
paste input "1.16.218.332386."
type input "1.16.218.332386.0"
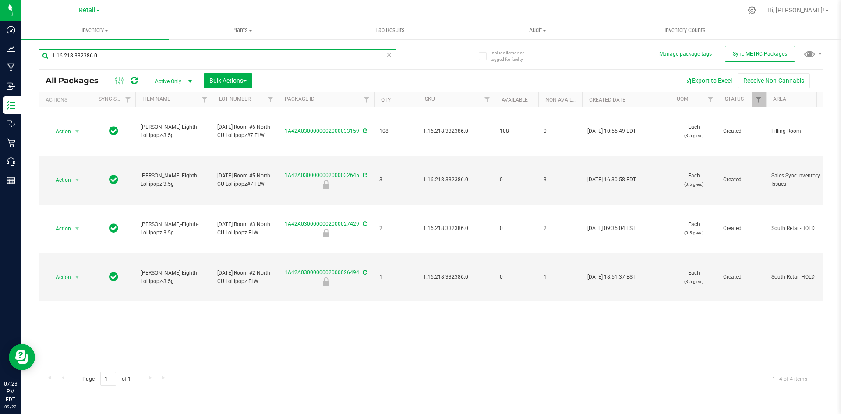
click at [199, 58] on input "1.16.218.332386.0" at bounding box center [218, 55] width 358 height 13
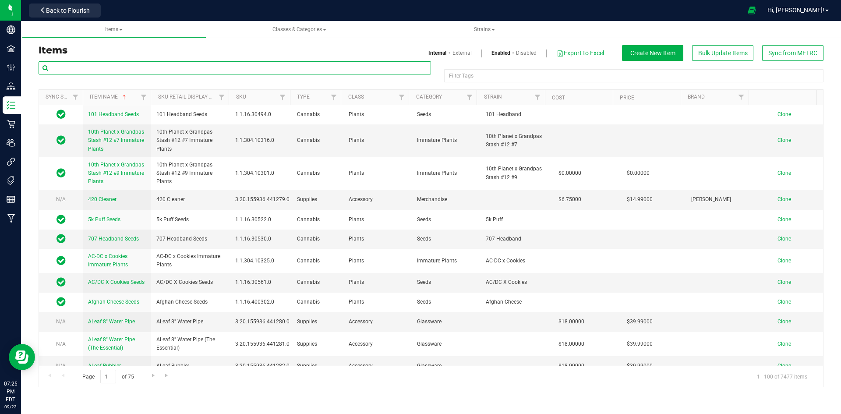
paste input "1.16.129830.511649.0"
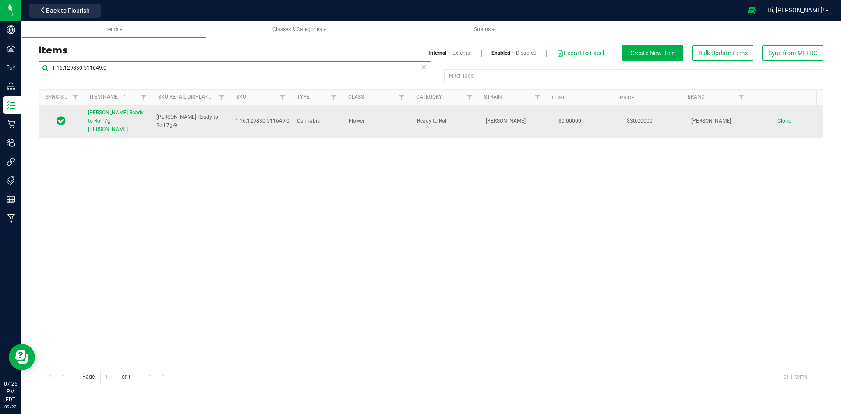
type input "1.16.129830.511649.0"
click at [114, 114] on span "Slater-Ready-to-Roll-7g-Runtz" at bounding box center [116, 121] width 57 height 23
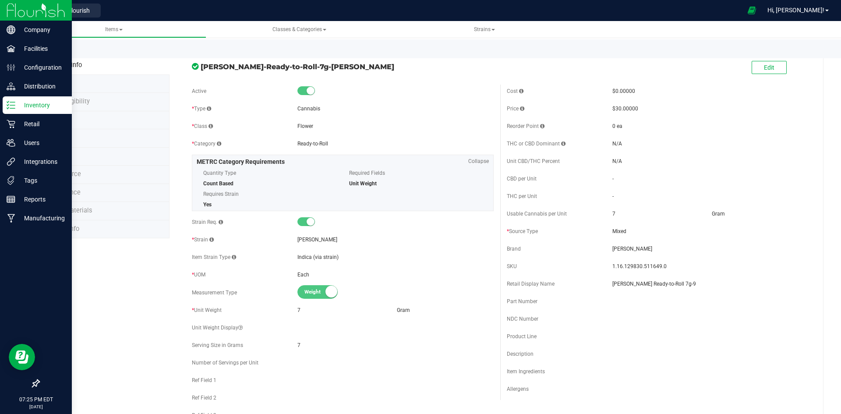
click at [17, 111] on div "Inventory" at bounding box center [37, 105] width 69 height 18
